Goal: Information Seeking & Learning: Learn about a topic

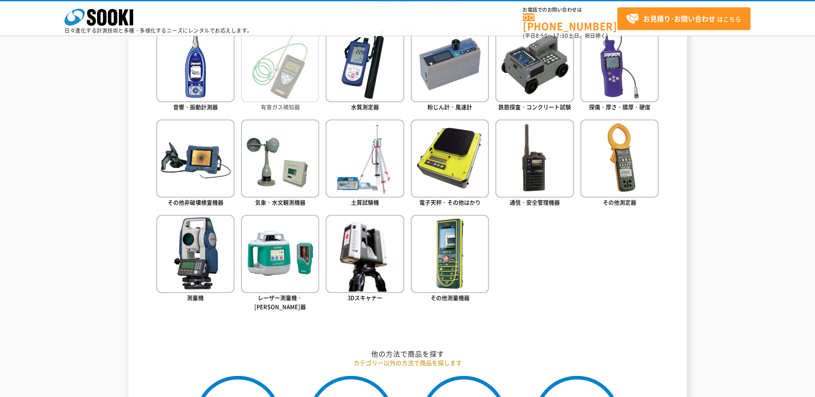
scroll to position [387, 0]
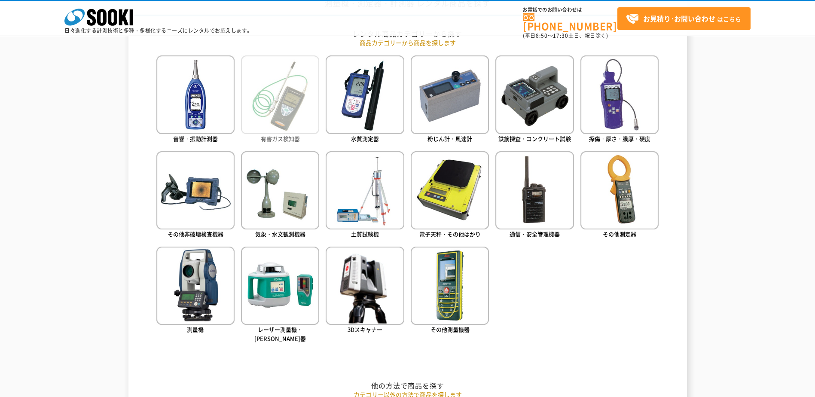
click at [269, 92] on img at bounding box center [280, 94] width 78 height 78
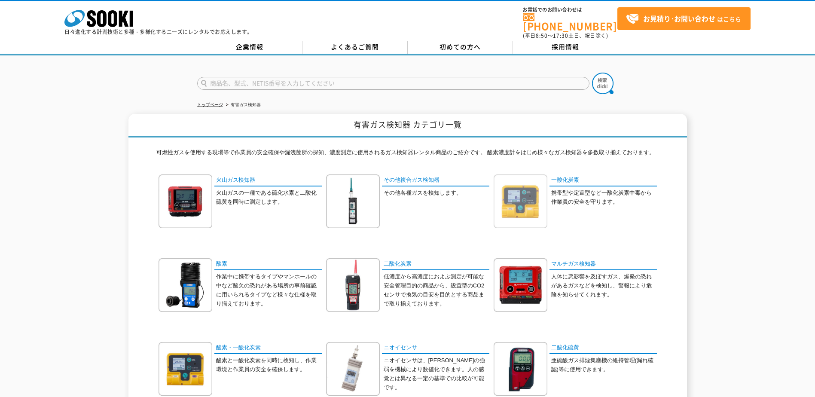
click at [524, 211] on img at bounding box center [521, 201] width 54 height 54
click at [538, 270] on img at bounding box center [521, 285] width 54 height 54
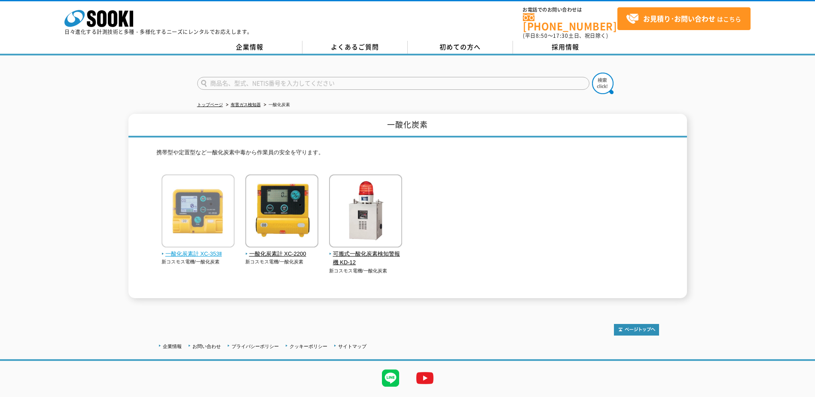
click at [199, 208] on img at bounding box center [198, 211] width 73 height 75
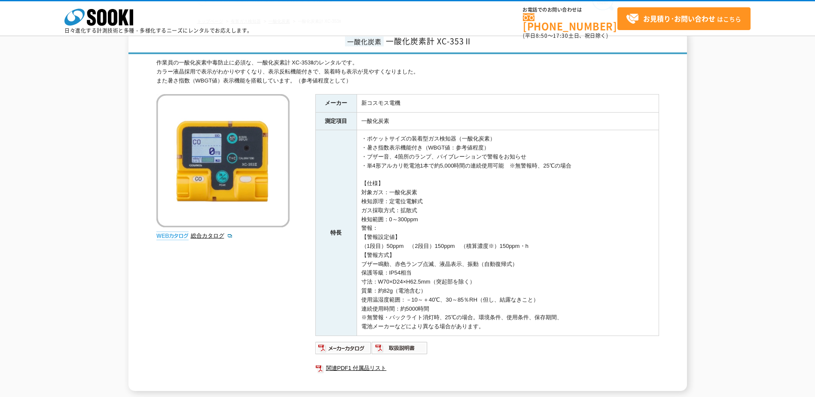
scroll to position [43, 0]
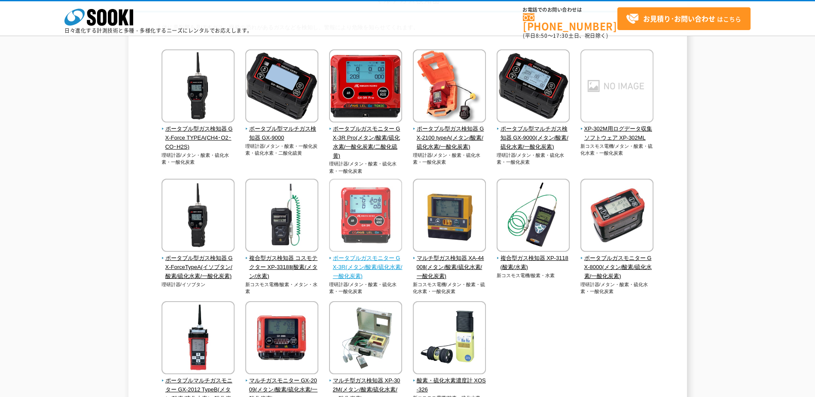
scroll to position [86, 0]
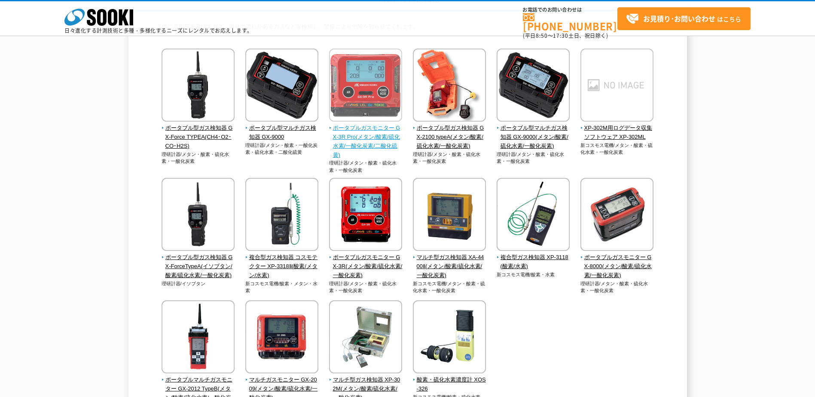
click at [364, 90] on img at bounding box center [365, 86] width 73 height 75
click at [353, 95] on img at bounding box center [365, 86] width 73 height 75
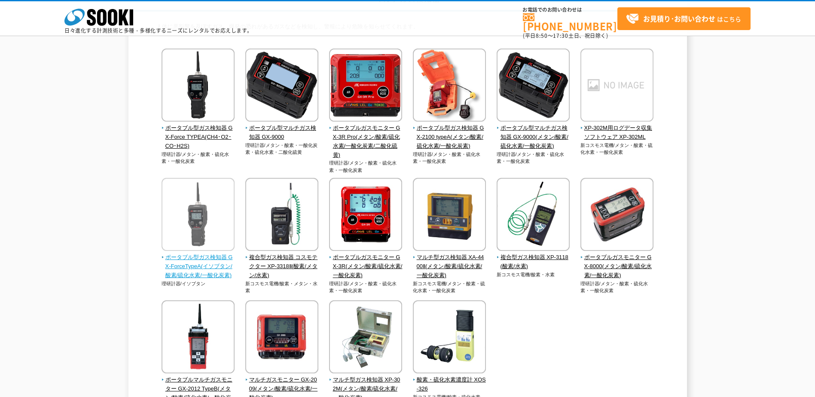
click at [200, 207] on img at bounding box center [198, 215] width 73 height 75
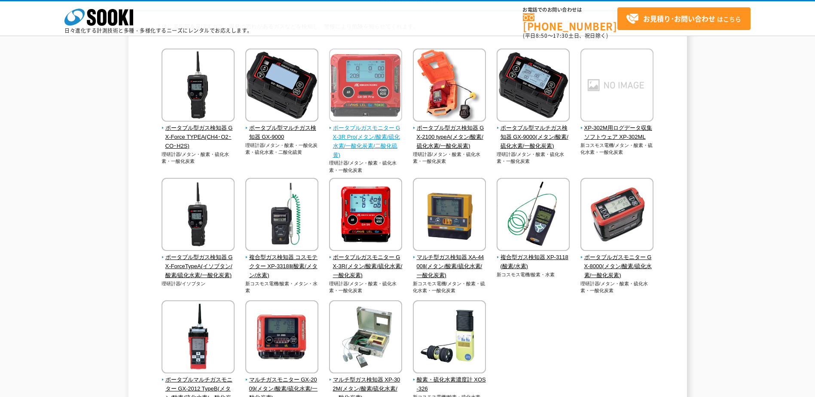
click at [373, 94] on img at bounding box center [365, 86] width 73 height 75
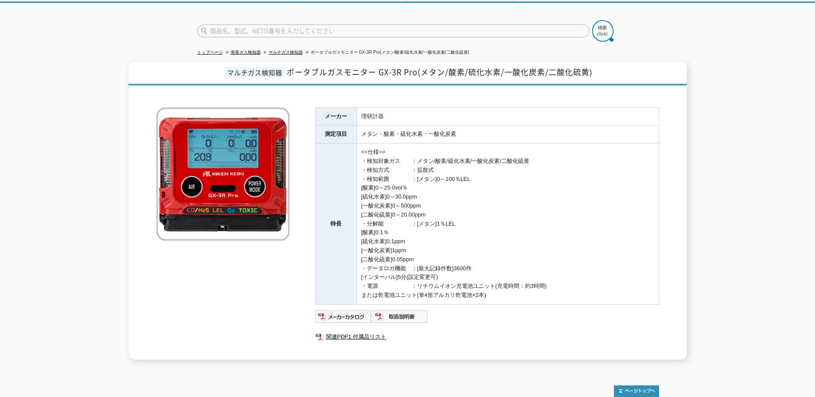
scroll to position [98, 0]
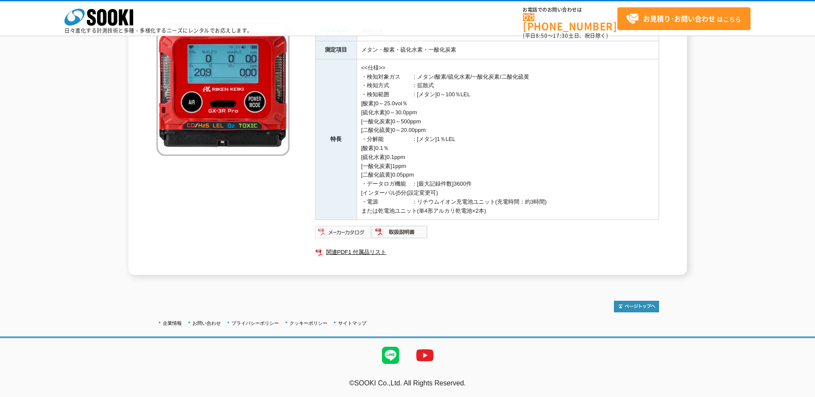
click at [343, 234] on img at bounding box center [343, 232] width 56 height 14
